Goal: Book appointment/travel/reservation

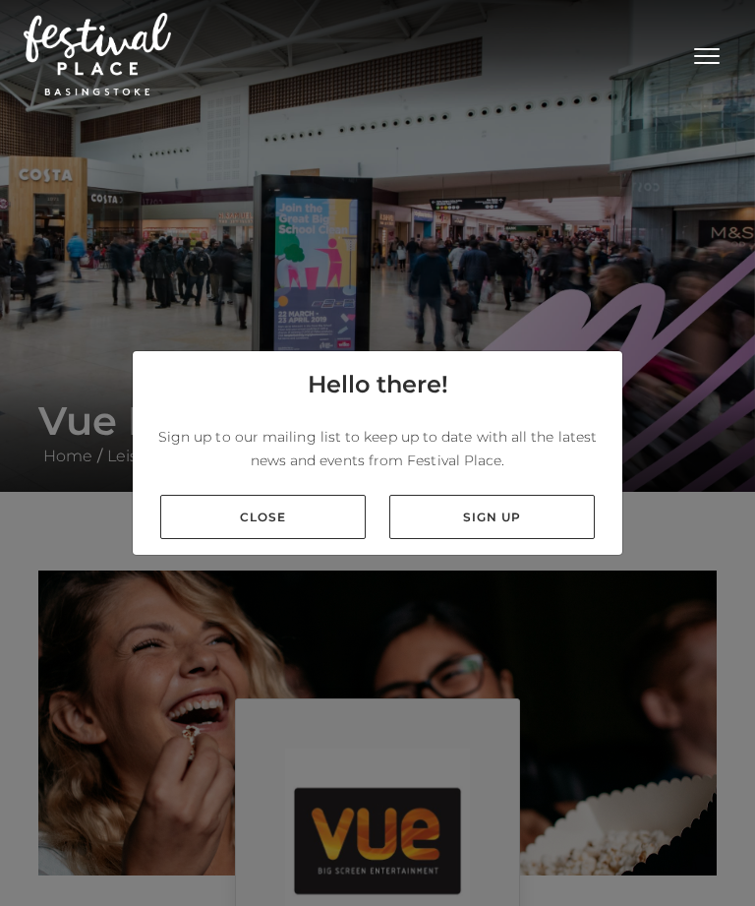
click at [337, 539] on link "Close" at bounding box center [263, 517] width 206 height 44
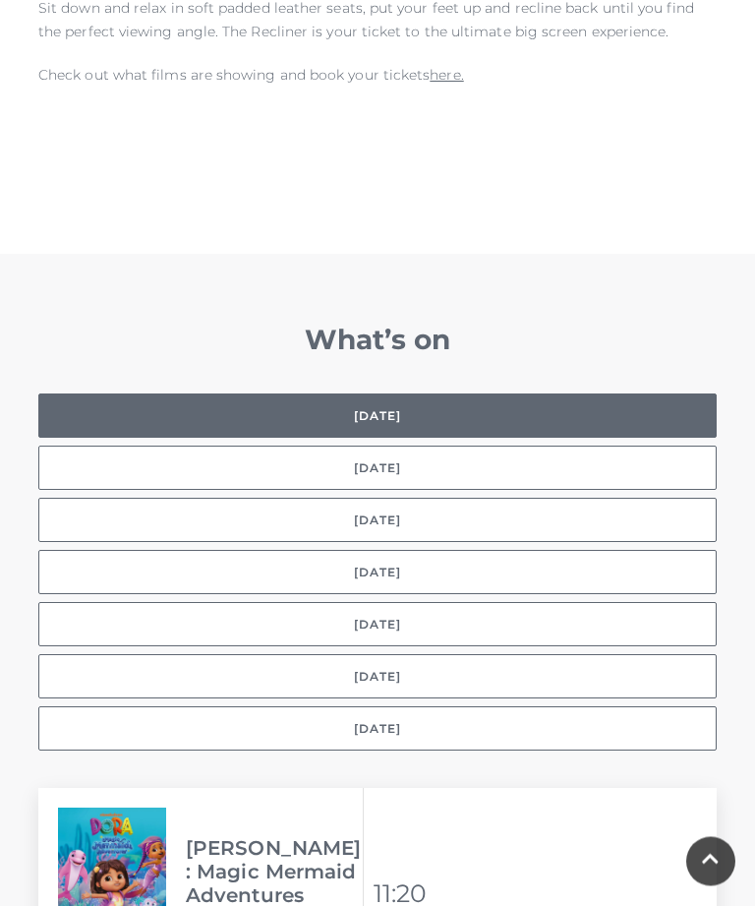
scroll to position [1338, 0]
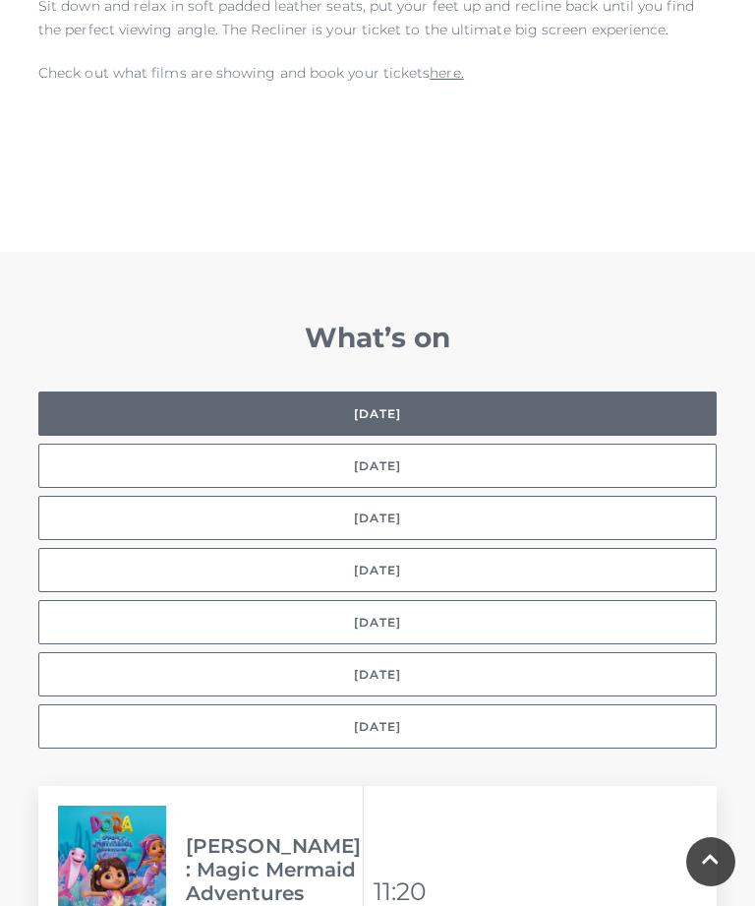
click at [619, 496] on button "[DATE]" at bounding box center [377, 518] width 679 height 44
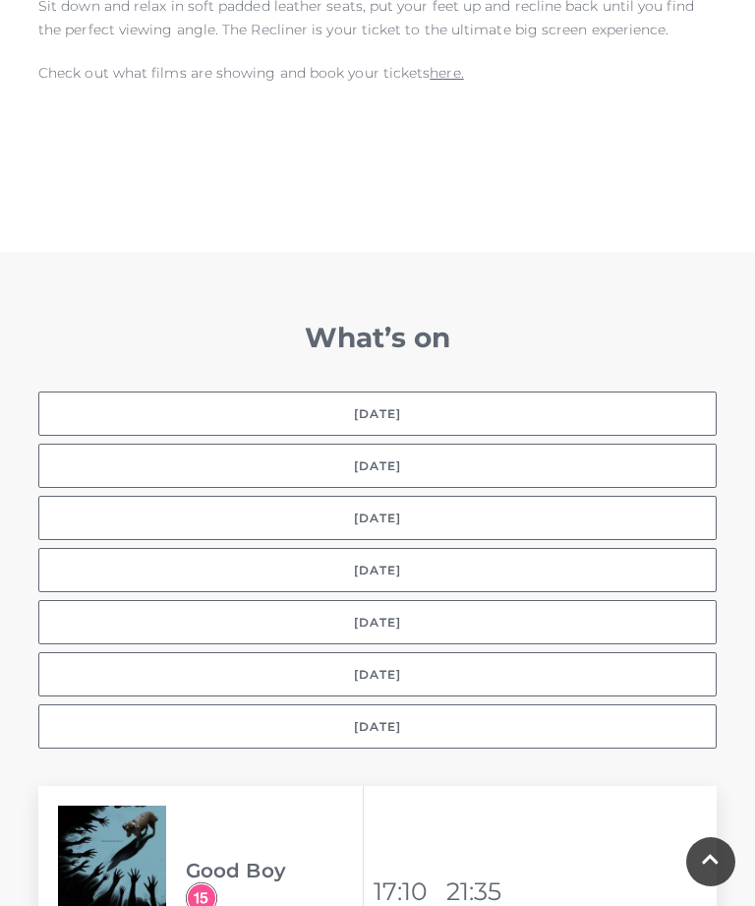
click at [528, 445] on button "[DATE]" at bounding box center [377, 466] width 679 height 44
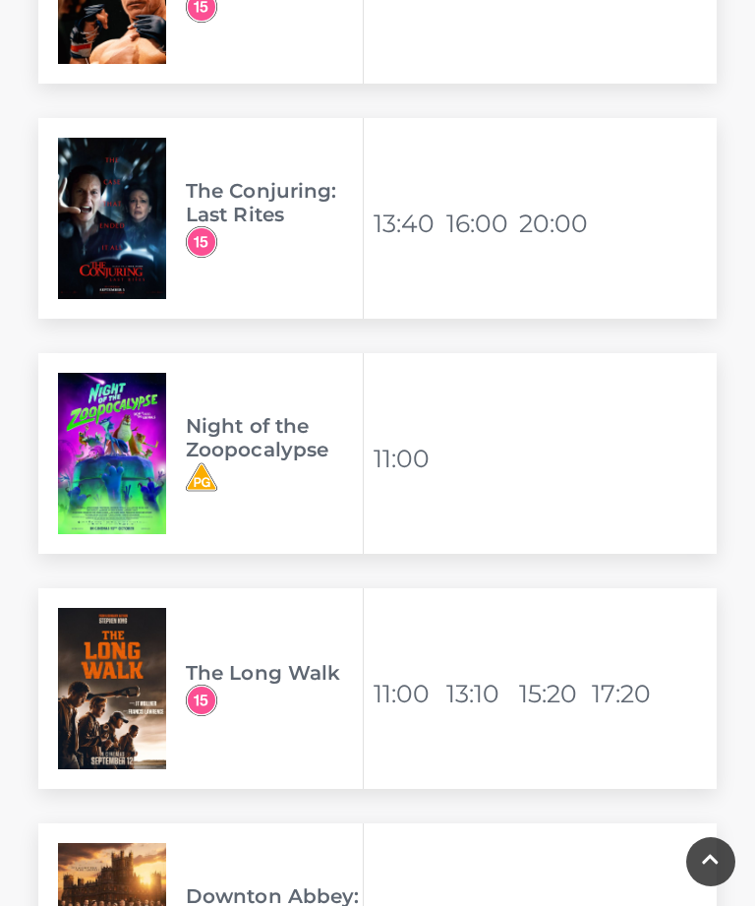
scroll to position [4591, 0]
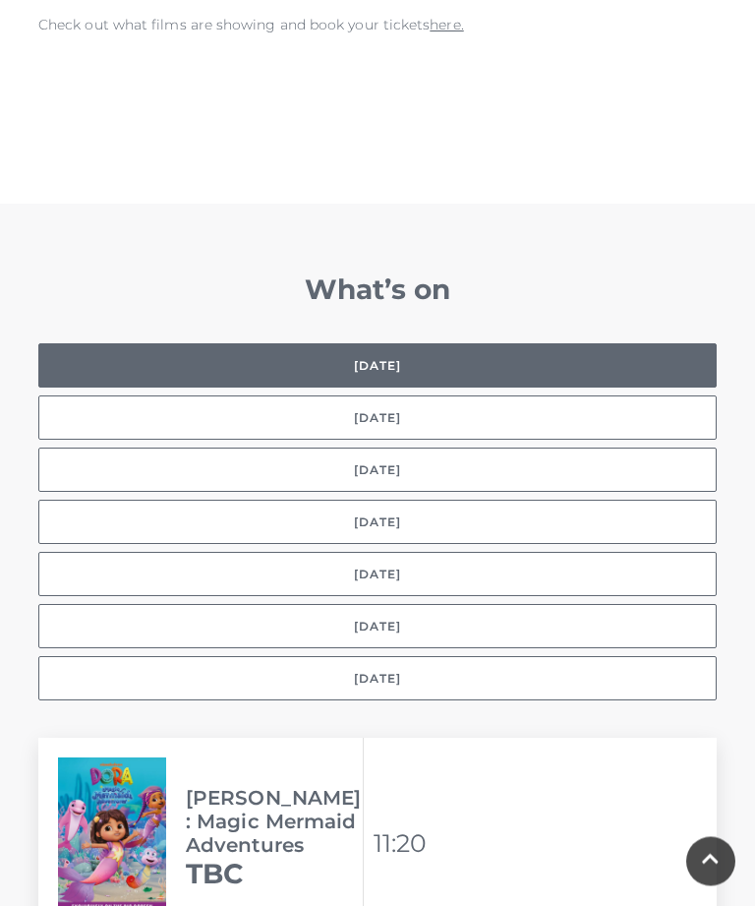
click at [689, 617] on button "[DATE]" at bounding box center [377, 627] width 679 height 44
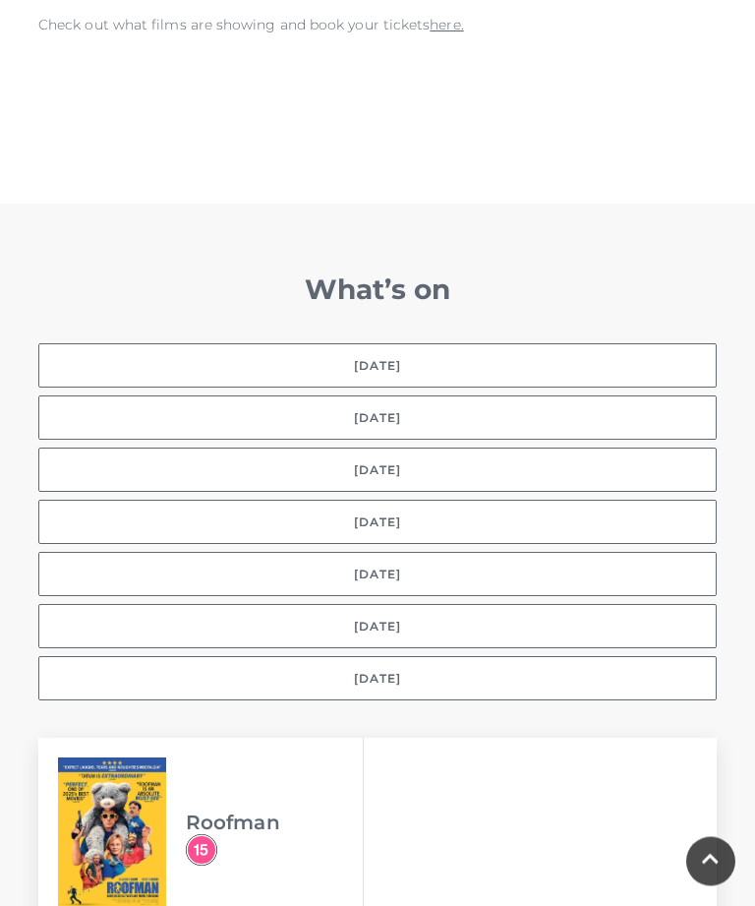
scroll to position [1387, 0]
click at [607, 395] on button "[DATE]" at bounding box center [377, 417] width 679 height 44
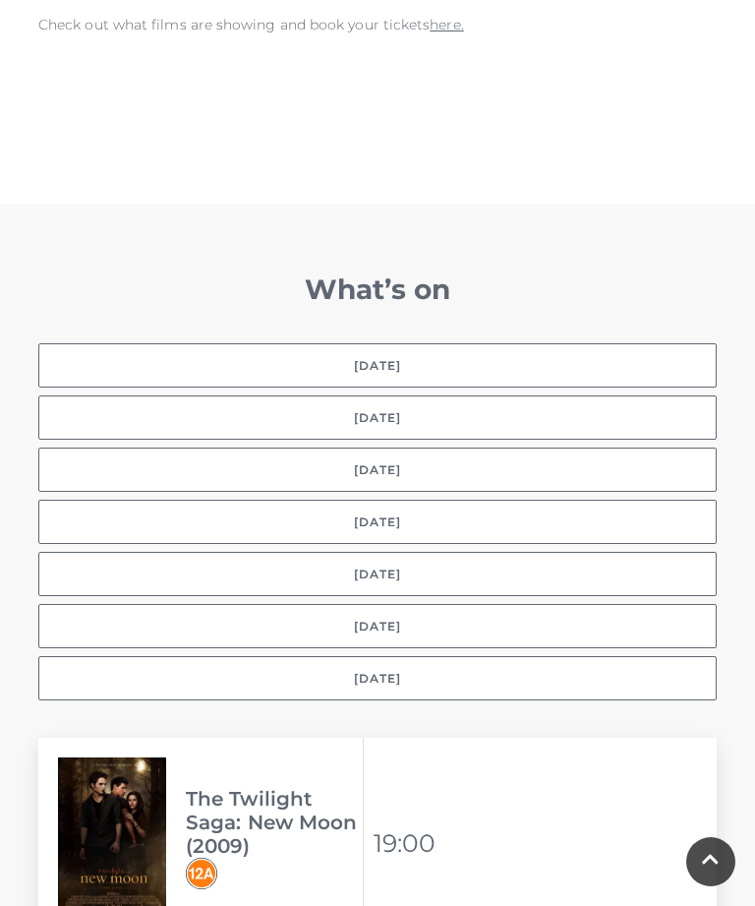
click at [574, 447] on button "[DATE]" at bounding box center [377, 469] width 679 height 44
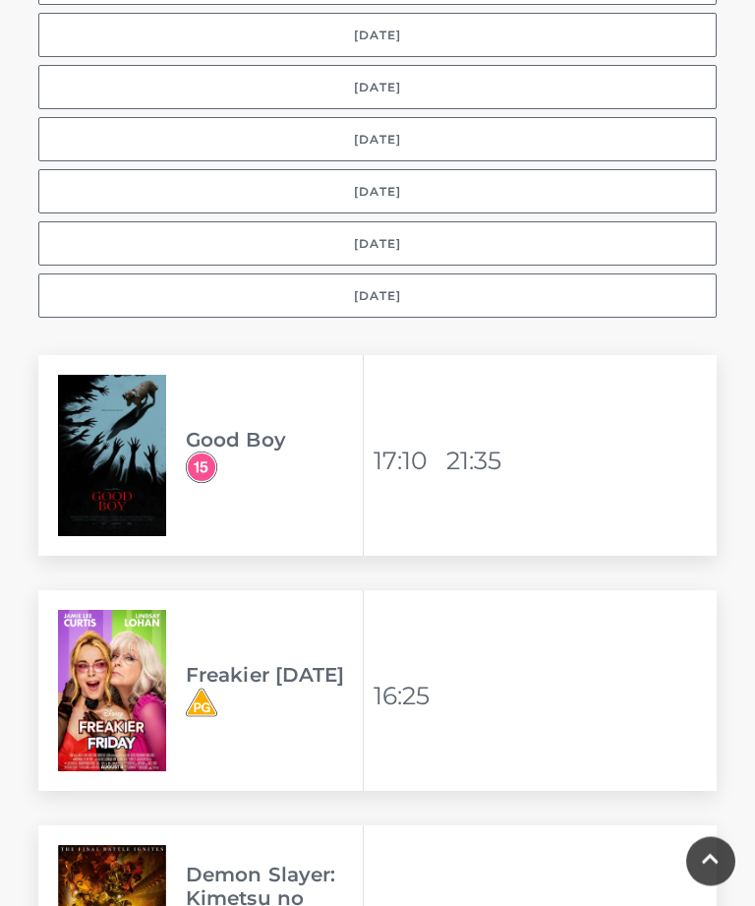
scroll to position [1769, 0]
click at [250, 428] on h3 "Good Boy" at bounding box center [274, 440] width 177 height 24
click at [479, 437] on li "21:35" at bounding box center [480, 460] width 69 height 47
click at [128, 430] on img at bounding box center [112, 455] width 108 height 161
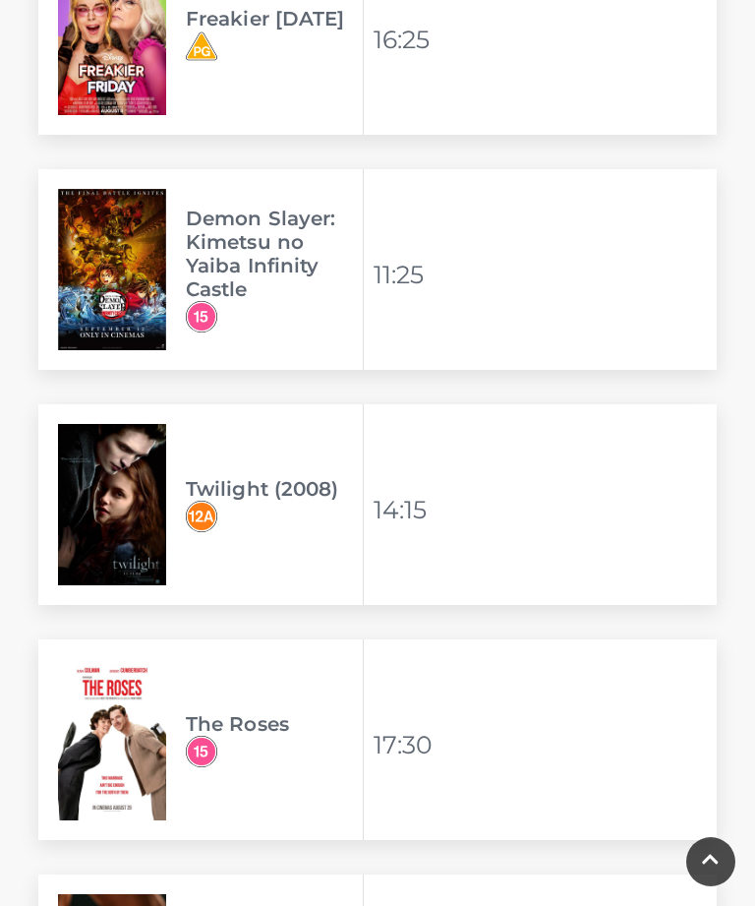
scroll to position [2423, 0]
